Goal: Ask a question: Seek information or help from site administrators or community

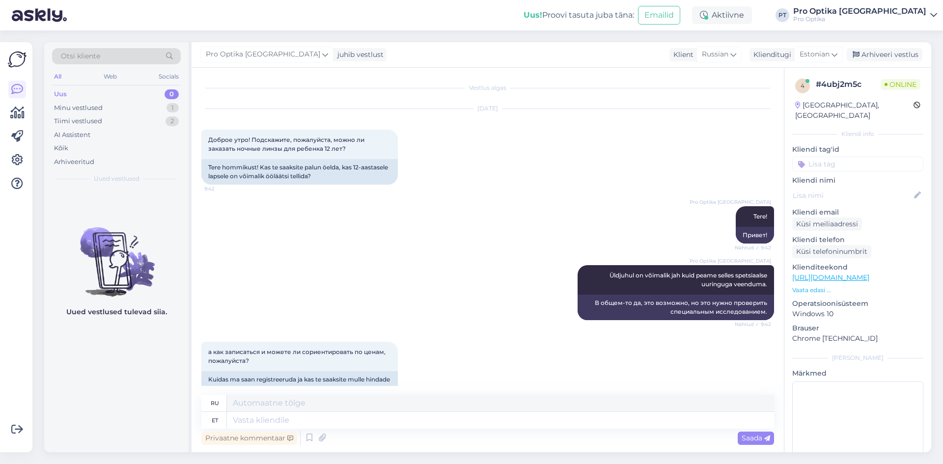
scroll to position [908, 0]
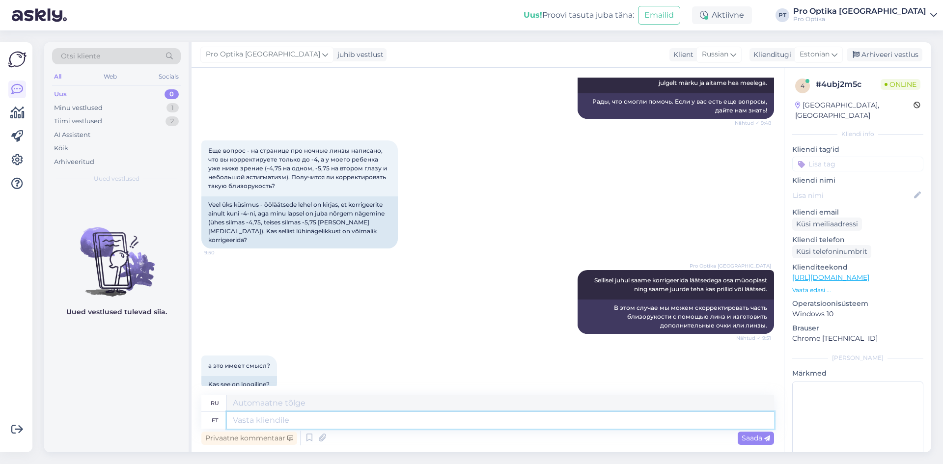
click at [380, 424] on textarea at bounding box center [500, 420] width 547 height 17
type textarea "Jah"
type textarea "Да"
type textarea "Jah on"
type textarea "Да, это."
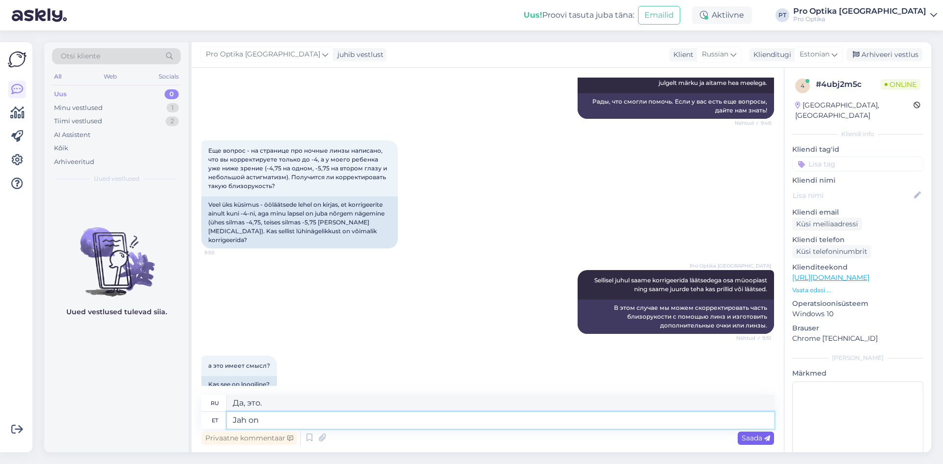
type textarea "Jah on"
click at [757, 437] on span "Saada" at bounding box center [755, 437] width 28 height 9
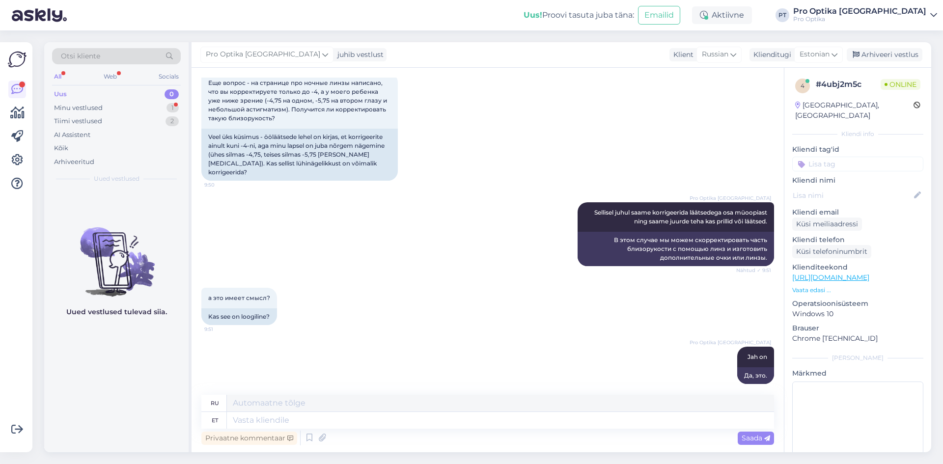
scroll to position [1035, 0]
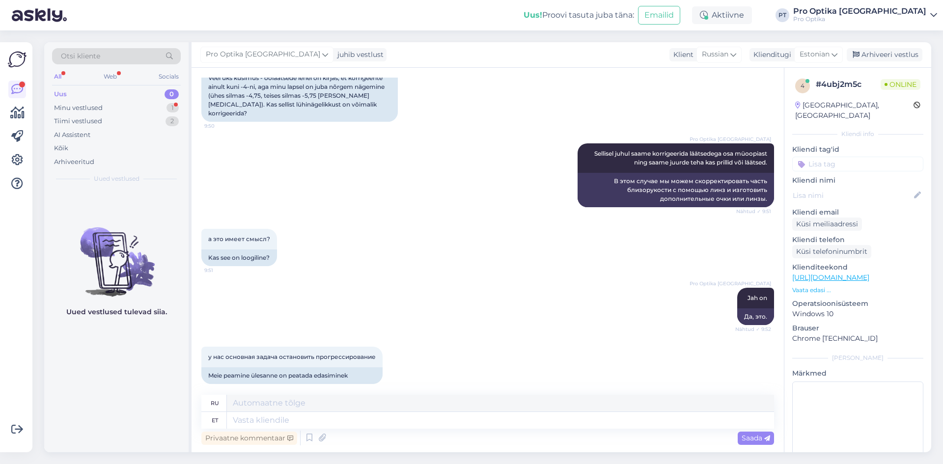
click at [111, 388] on div "Uued vestlused tulevad siia." at bounding box center [116, 320] width 144 height 263
click at [266, 430] on div "Privaatne kommentaar Saada" at bounding box center [487, 438] width 572 height 19
click at [265, 422] on textarea at bounding box center [500, 420] width 547 height 17
type textarea "Jah"
type textarea "Да"
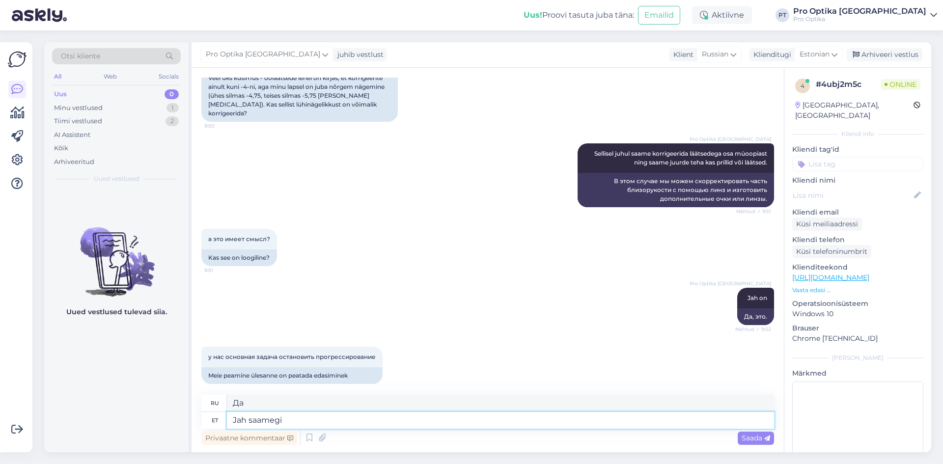
type textarea "Jah saamegi"
type textarea "Да, можем."
type textarea "Jah saamegi peatada"
type textarea "Да, мы можем это остановить."
type textarea "Jah saamegi peatada müoopia"
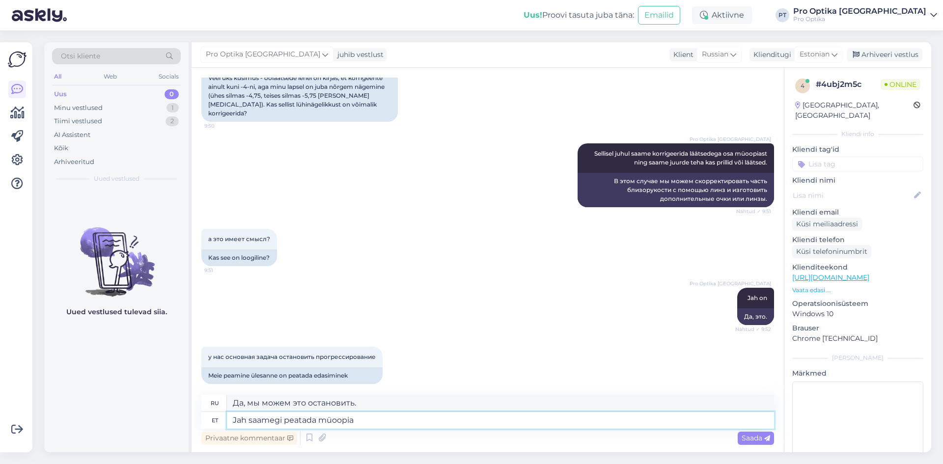
type textarea "Да, мы можем остановить близорукость."
type textarea "Jah saamegi peatada müoopia progressio"
type textarea "Да, мы можем остановить прогрессирование близорукости."
type textarea "Jah saamegi peatada müoopia progressiooni ülejäänud"
type textarea "Да, мы можем остановить прогрессирование близорукости в остальном мире."
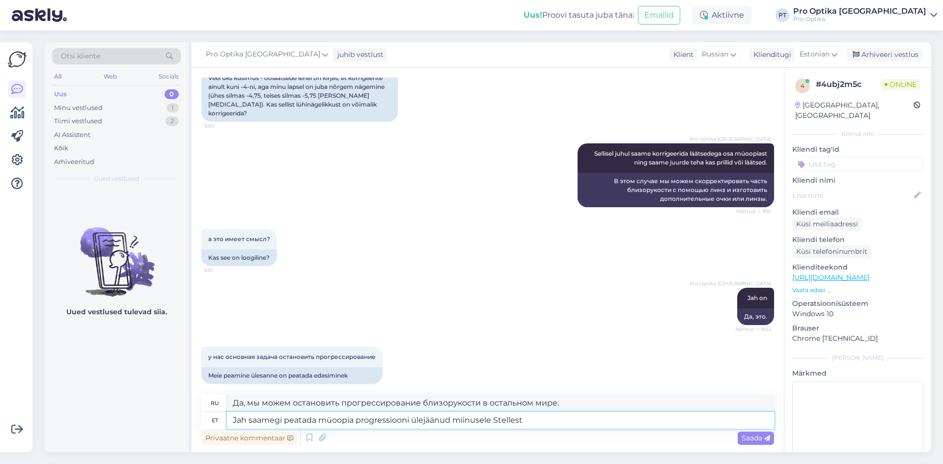
type textarea "Jah saamegi peatada müoopia progressiooni ülejäänud miinusele Stellest m"
type textarea "Да, мы можем остановить прогрессирование миопии для оставшегося [PERSON_NAME]"
type textarea "Jah saamegi peatada müoopia progressiooni ülejäänud miinusele Stellest mü"
type textarea "Да, мы можем остановить прогрессирование близорукости в остальном мире."
type textarea "Jah saamegi peatada müoopia progressiooni ülejäänud miinusele Stellest müooia p"
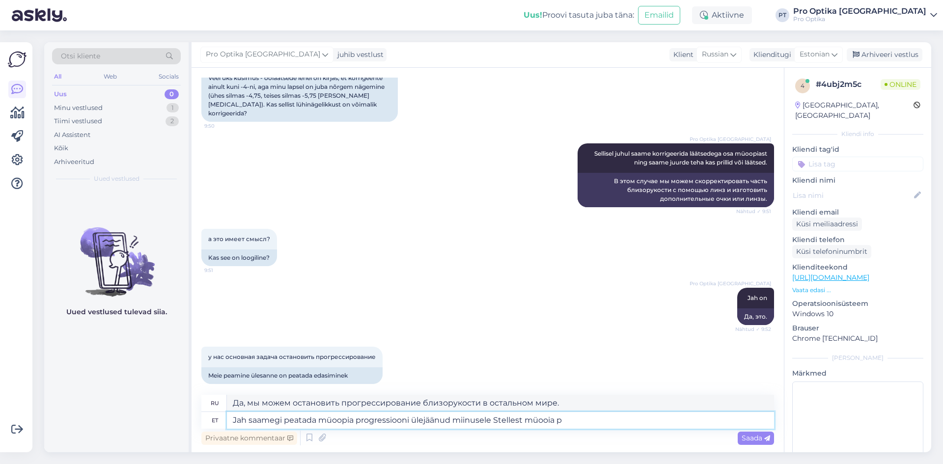
type textarea "Да, мы можем остановить прогрессирование миопии для оставшейся части миопии «ми…"
type textarea "Jah saamegi peatada müoopia progressiooni ülejäänud miinusele Stellest müooia p…"
type textarea "Да, мы можем остановить прогрессирование миопии на оставшуюся часть праздновани…"
type textarea "Jah saamegi peatada müoopia progressiooni ülejäänud miinusele Stellest müooia p…"
type textarea "Да, мы можем остановить прогрессирование миопии до остаточного минуса с помощью…"
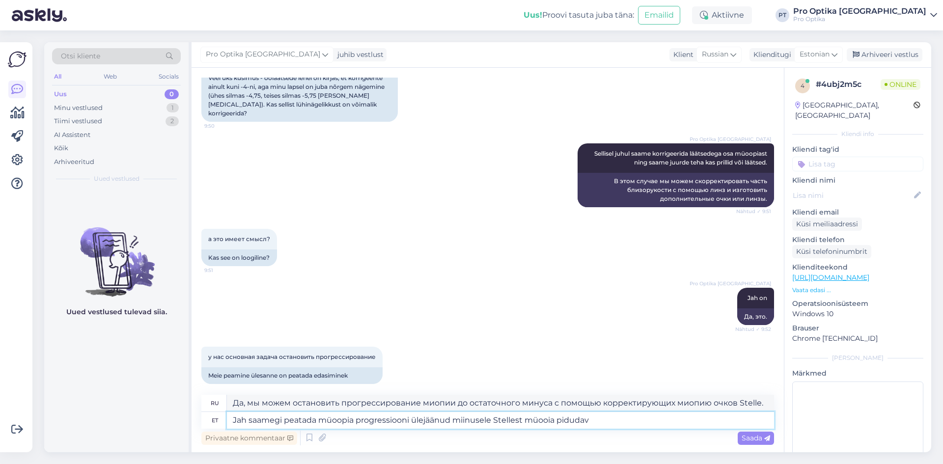
type textarea "Jah saamegi peatada müoopia progressiooni ülejäänud miinusele Stellest müooia p…"
type textarea "Да, мы можем остановить прогрессирование миопии на оставшуюся часть праздновани…"
type textarea "Jah saamegi peatada müoopia progressiooni ülejäänud miinusele Stellest müooia p…"
type textarea "Да, мы можем остановить прогрессирование миопии для остальной части вечеринки «…"
type textarea "Jah saamegi peatada müoopia progressiooni ülejäänud miinusele Stellest müooia p…"
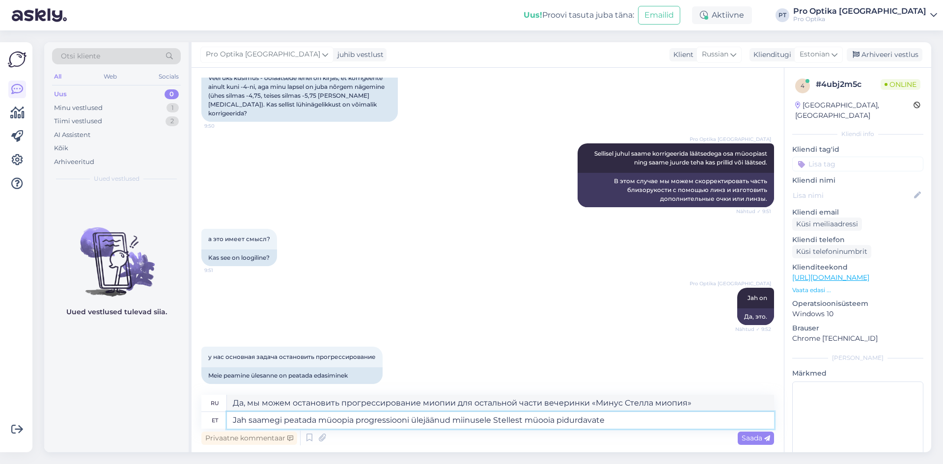
type textarea "Да, мы можем остановить прогрессирование миопии у оставшейся части минус Стеллы…"
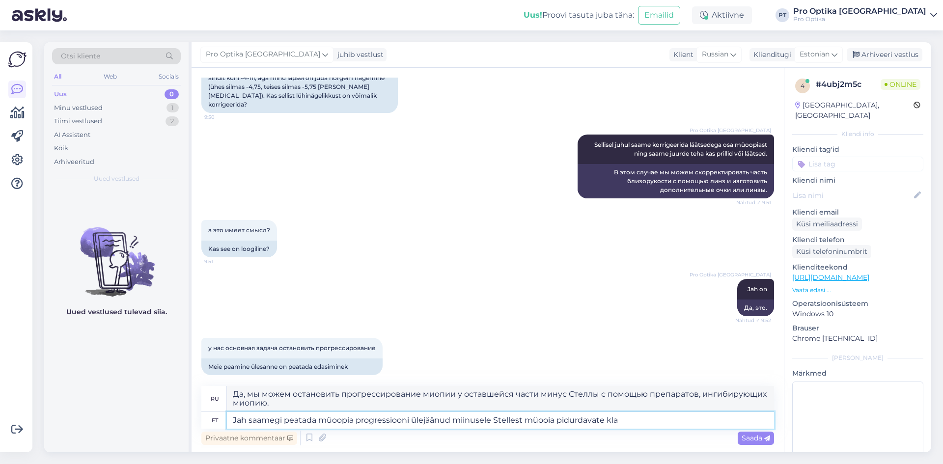
type textarea "Jah saamegi peatada müoopia progressiooni ülejäänud miinusele Stellest müooia p…"
type textarea "Да, мы можем остановить прогрессирование миопии у оставшейся части [PERSON_NAME…"
type textarea "Jah saamegi peatada müoopia progressiooni ülejäänud miinusele Stellest müooia p…"
type textarea "Да, мы можем остановить прогрессирование миопии до остаточного минуса с помощью…"
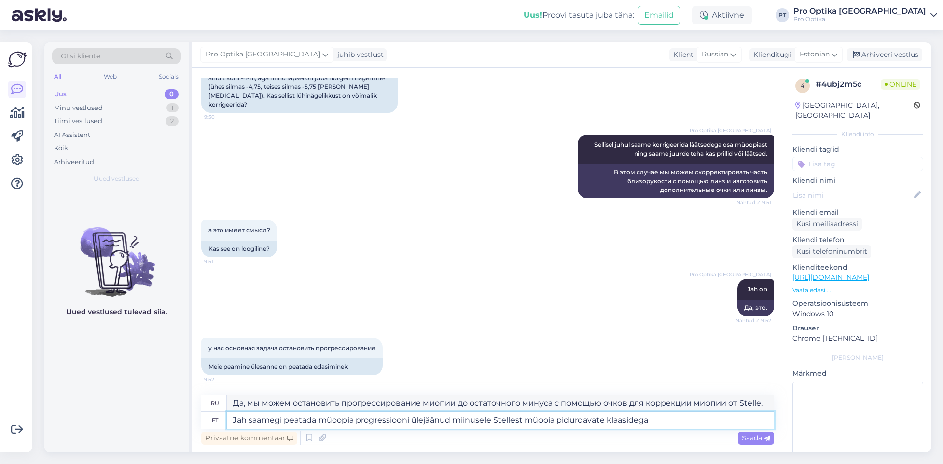
scroll to position [1035, 0]
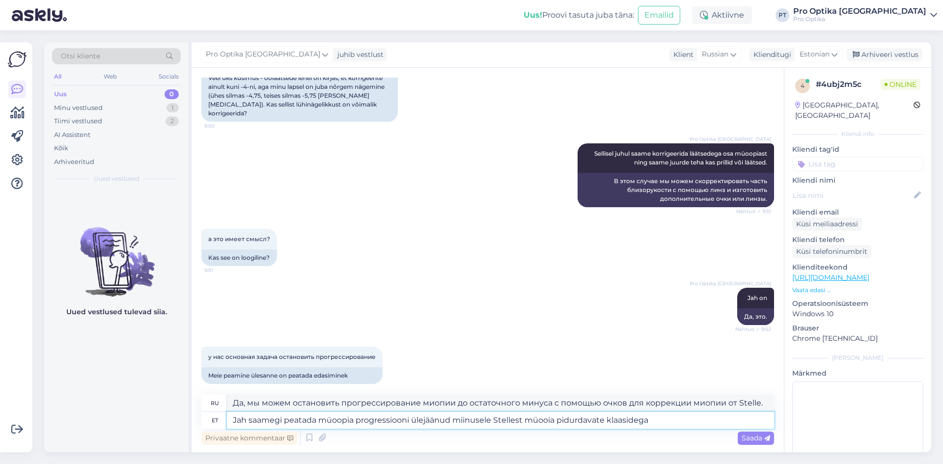
click at [548, 422] on textarea "Jah saamegi peatada müoopia progressiooni ülejäänud miinusele Stellest müooia p…" at bounding box center [500, 420] width 547 height 17
type textarea "Jah saamegi peatada müoopia progressiooni ülejäänud miinusele Stellest müoopia …"
click at [672, 421] on textarea "Jah saamegi peatada müoopia progressiooni ülejäänud miinusele Stellest müoopia …" at bounding box center [500, 420] width 547 height 17
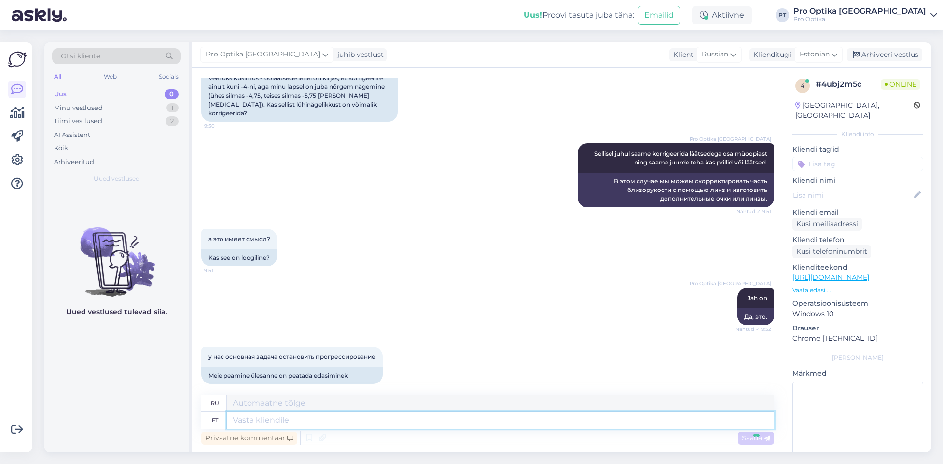
scroll to position [1120, 0]
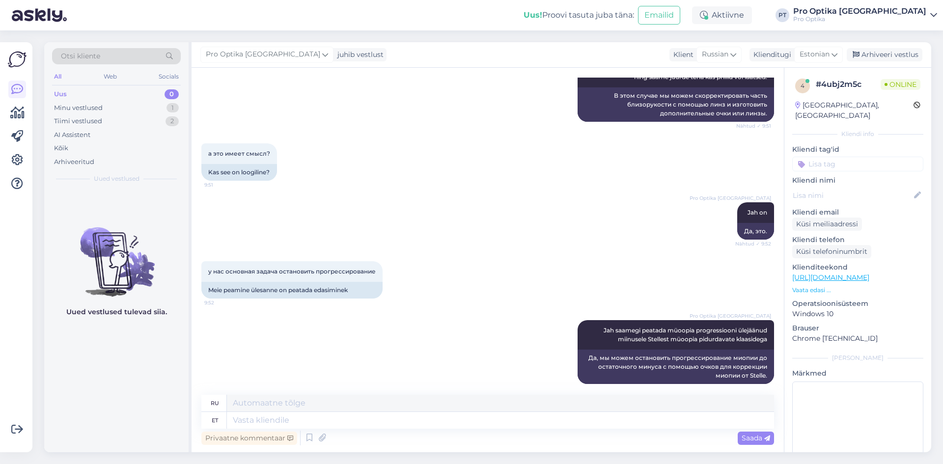
click at [173, 371] on div "Uued vestlused tulevad siia." at bounding box center [116, 320] width 144 height 263
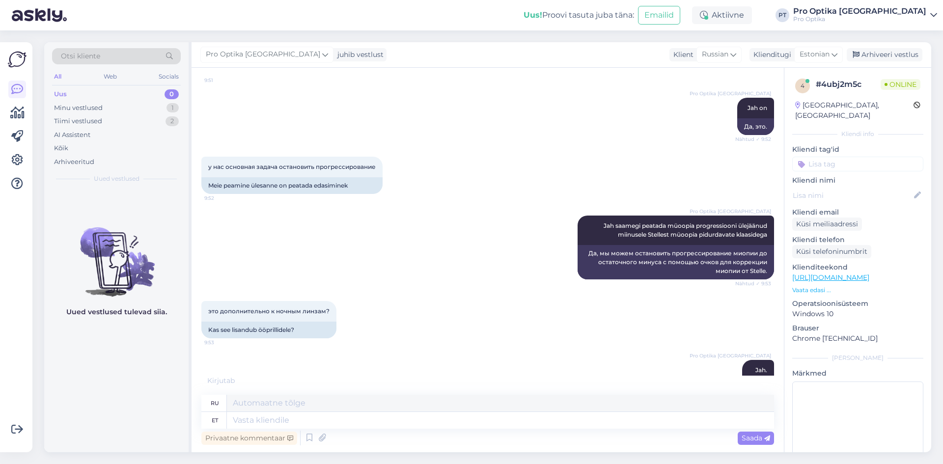
scroll to position [1443, 0]
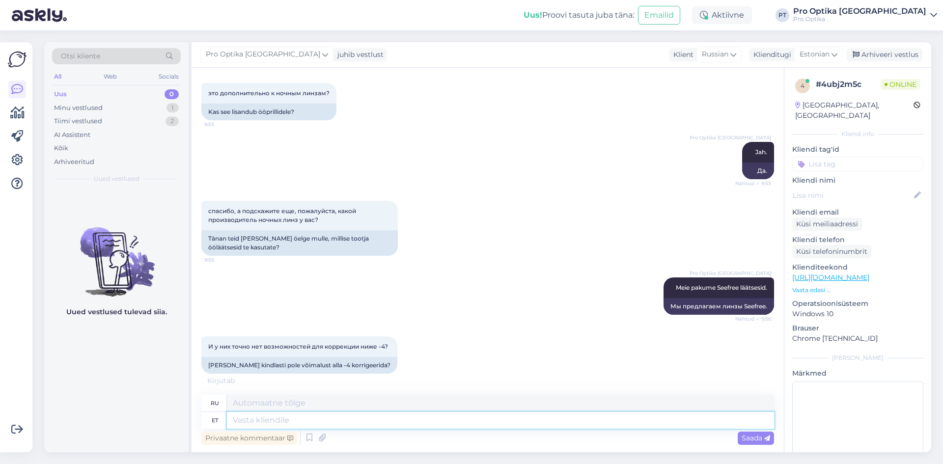
click at [264, 419] on textarea at bounding box center [500, 420] width 547 height 17
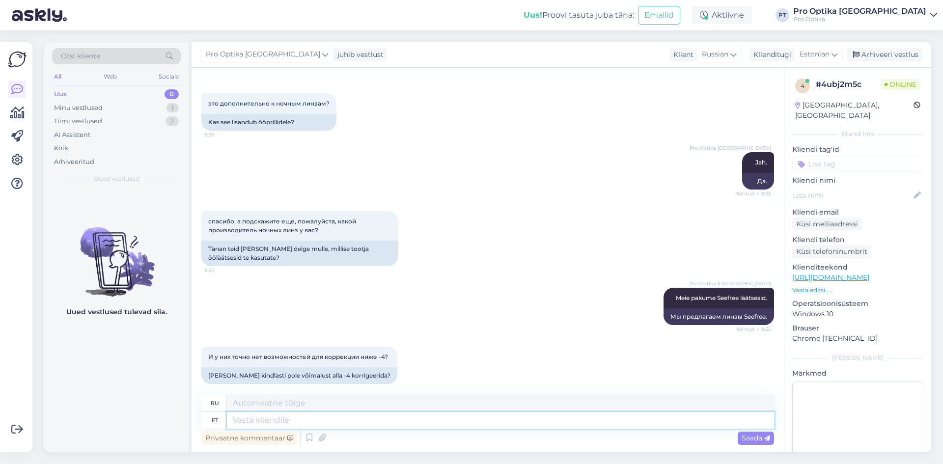
type textarea "S"
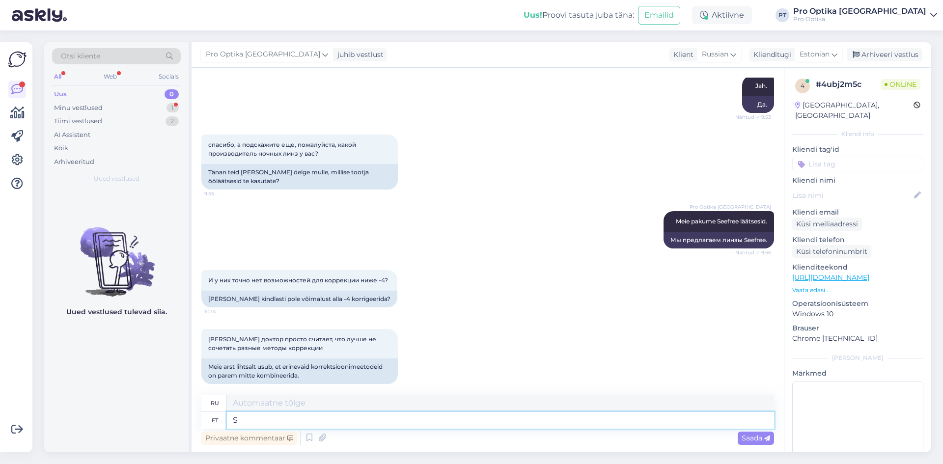
type textarea "С"
type textarea "Sv"
type textarea "Св."
type textarea "S"
type textarea "С"
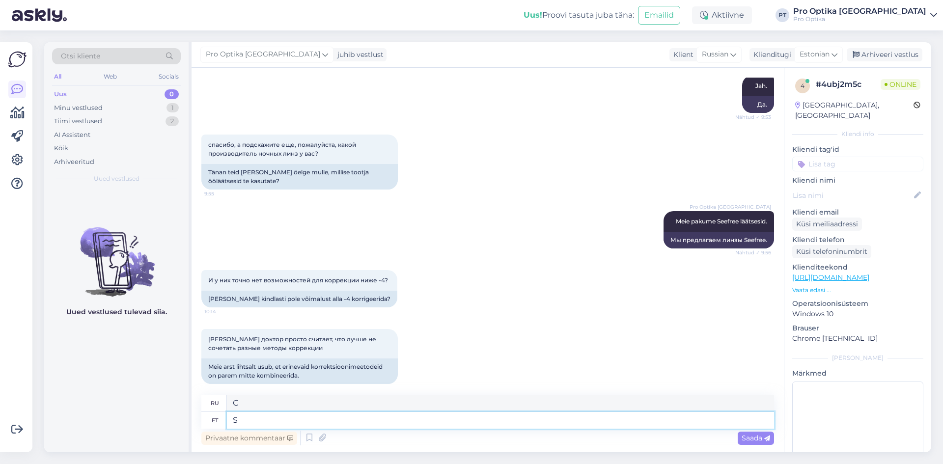
type textarea "So"
type textarea "Так"
type textarea "Soov"
type textarea "Желание"
type textarea "Soovitatav"
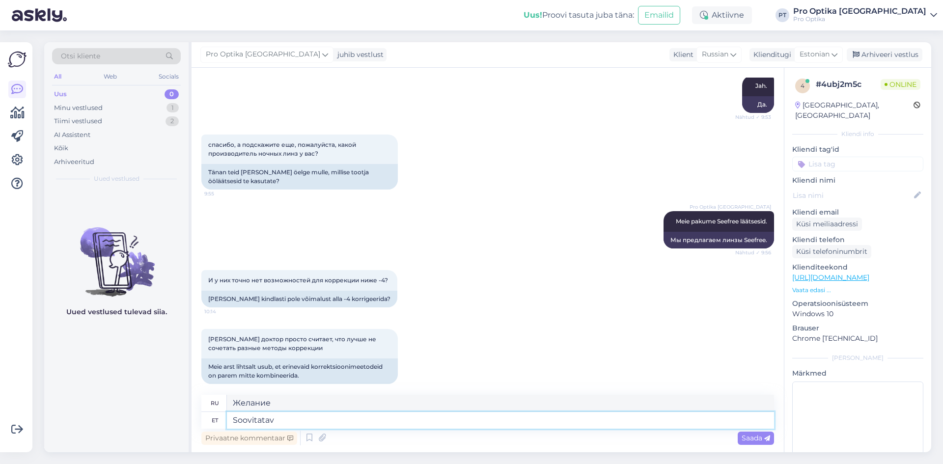
type textarea "Рекомендуется"
type textarea "Soovitatav on jah"
type textarea "Рекомендуется да"
type textarea "Soovitatav on jah -4"
type textarea "Да -4 рекомендуется"
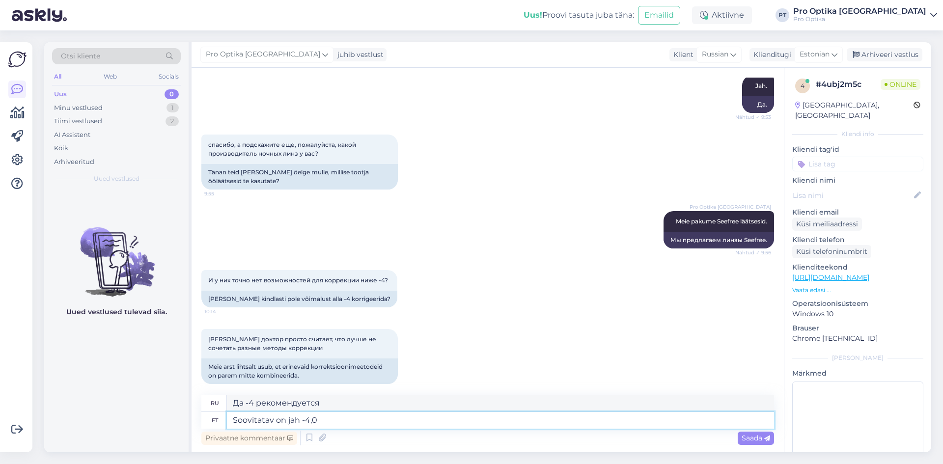
type textarea "Soovitatav on jah -4,00"
type textarea "Рекомендуется да -4.00"
type textarea "Soovitatav on jah -4,00, k"
type textarea "Рекомендуется да -4.00,"
type textarea "Soovitatav on jah -4,00, kui"
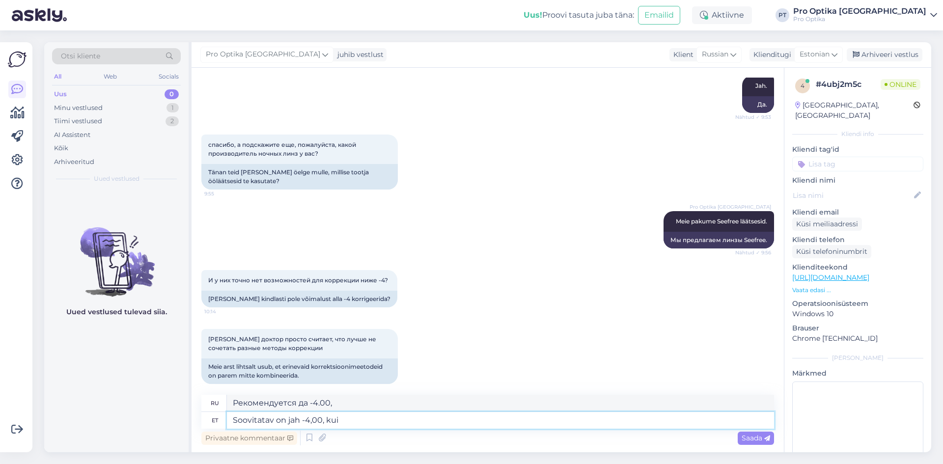
type textarea "Рекомендуется, чтобы да -4.00, если"
type textarea "Soovitatav on jah -4,00, kui kombineerida e"
type textarea "Рекомендуется да -4.00 в сочетании"
type textarea "Soovitatav on jah -4,00, kui kombineerida ei s"
type textarea "Рекомендуется да -4.00 в сочетании нет"
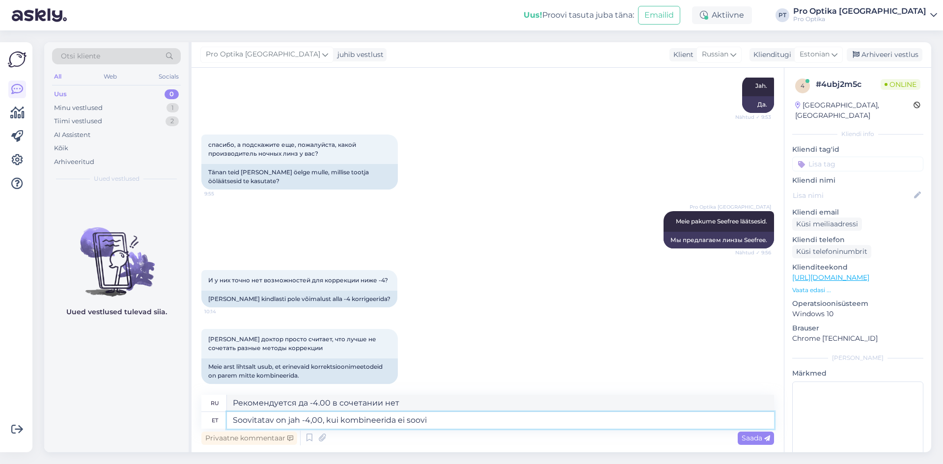
type textarea "Soovitatav on jah -4,00, kui kombineerida ei soovi"
type textarea "Рекомендуется да -4.00 если вы не хотите объединять"
type textarea "Soovitatav on jah -4,00, kui kombineerida ei soovi, si"
type textarea "Рекомендуется да -4.00, если вы не хотите объединять,"
type textarea "Soovitatav on jah -4,00, kui kombineerida ei soovi, siis"
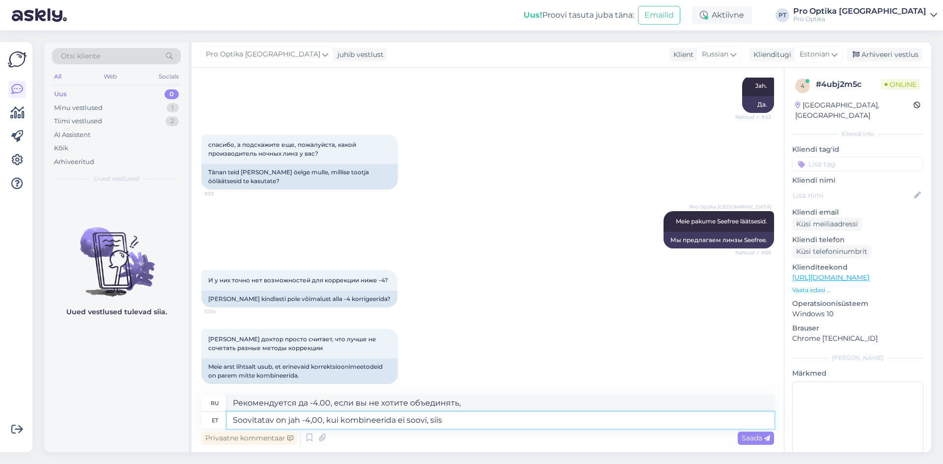
type textarea "Рекомендуется да -4.00, если не хотите объединять, то"
type textarea "Soovitatav on jah -4,00, kui kombineerida ei soovi, siis on v"
type textarea "Рекомендуется выбрать -4.00, если не хотите объединять, то"
type textarea "Soovitatav on jah -4,00, kui kombineerida ei soovi, siis on valikuks"
type textarea "Рекомендуется выбрать -4.00, если вы не хотите объединять, то опция есть"
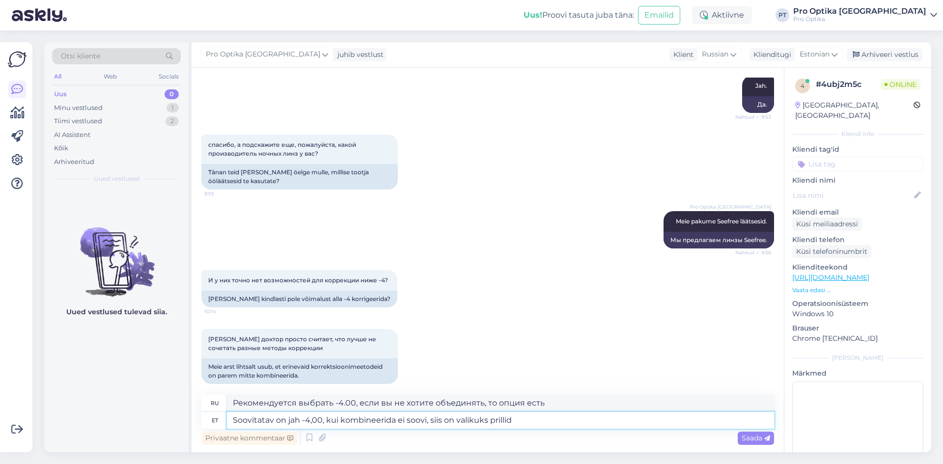
type textarea "Soovitatav on jah -4,00, kui kombineerida ei soovi, siis on valikuks prillid."
type textarea "Да, рекомендуется -4.00, если вы не хотите совмещать, то очки — это вариант."
click at [312, 424] on textarea "Soovitatav on jah -4,00, kui kombineerida ei soovi, siis on valikuks prillid." at bounding box center [500, 420] width 547 height 17
type textarea "Soovitatav on jah -4.00, kui kombineerida ei soovi, siis on valikuks prillid."
type textarea "Да -4.00, если вы не хотите совмещать, то очки - это вариант."
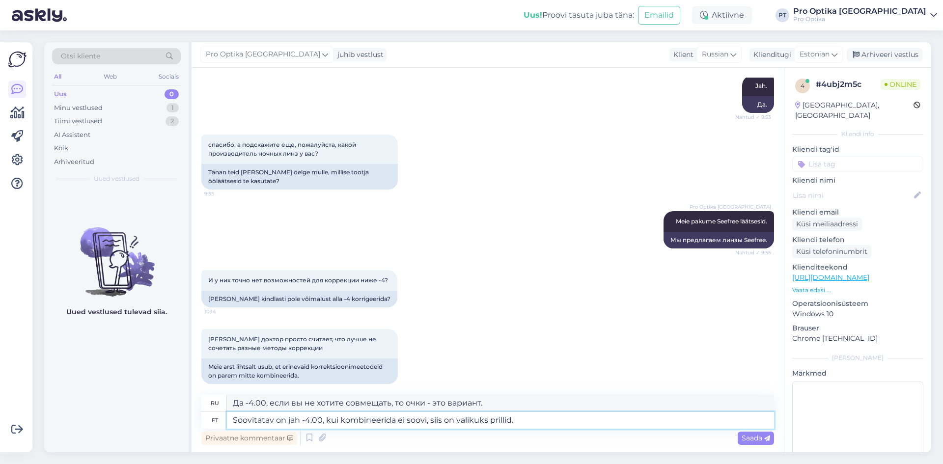
click at [536, 419] on textarea "Soovitatav on jah -4.00, kui kombineerida ei soovi, siis on valikuks prillid." at bounding box center [500, 420] width 547 height 17
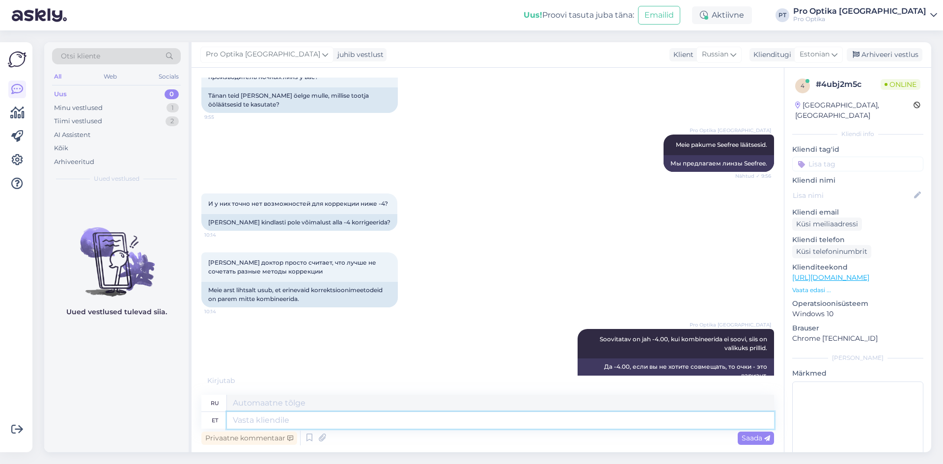
scroll to position [1645, 0]
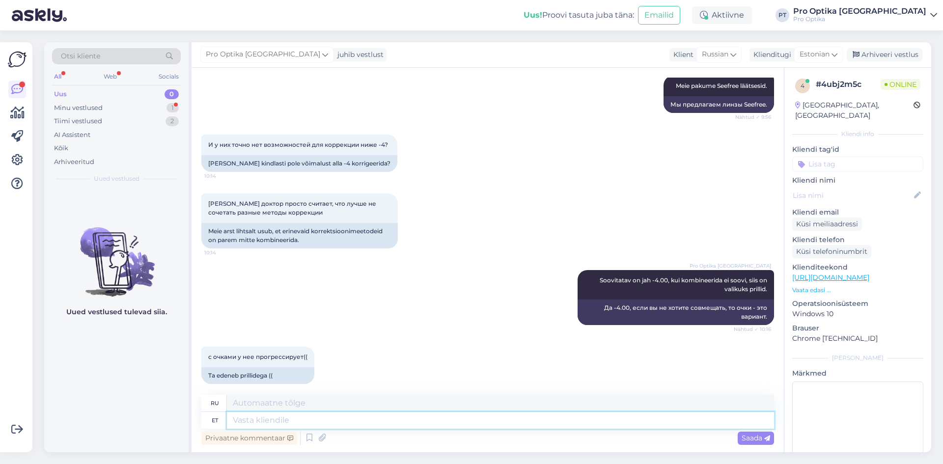
click at [260, 421] on textarea at bounding box center [500, 420] width 547 height 17
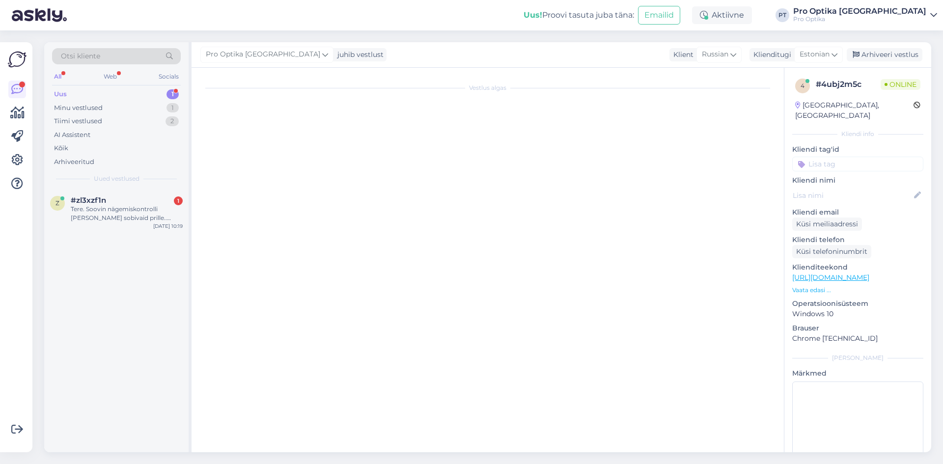
scroll to position [0, 0]
